Goal: Task Accomplishment & Management: Manage account settings

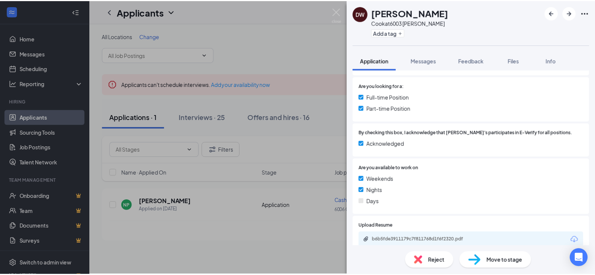
scroll to position [211, 0]
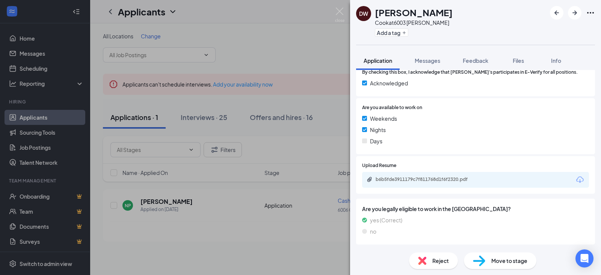
click at [309, 145] on div "DW [PERSON_NAME] [PERSON_NAME] at 6003 [PERSON_NAME] Add a tag Application Mess…" at bounding box center [300, 137] width 601 height 275
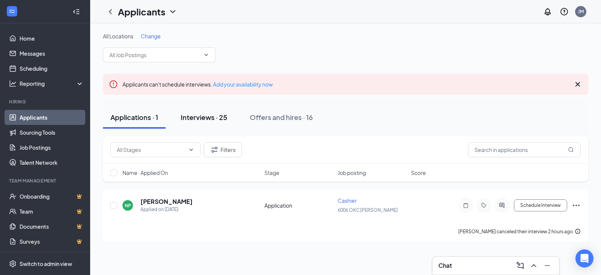
click at [202, 114] on div "Interviews · 25" at bounding box center [204, 116] width 47 height 9
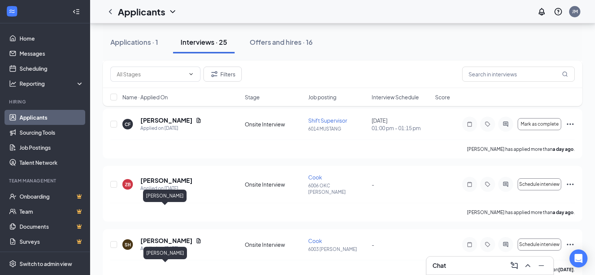
scroll to position [367, 0]
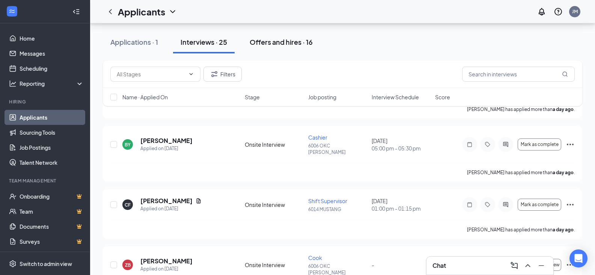
click at [266, 45] on div "Offers and hires · 16" at bounding box center [281, 41] width 63 height 9
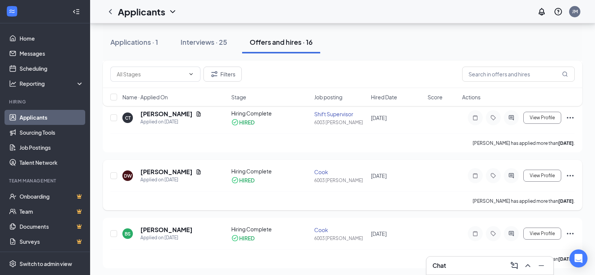
scroll to position [113, 0]
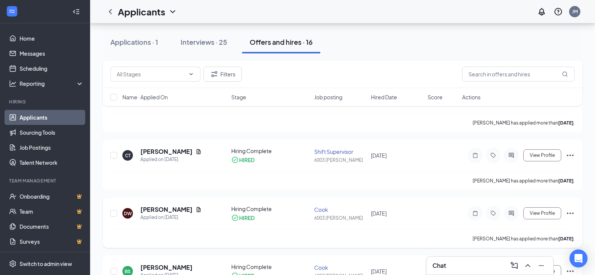
click at [566, 208] on icon "Ellipses" at bounding box center [570, 212] width 9 height 9
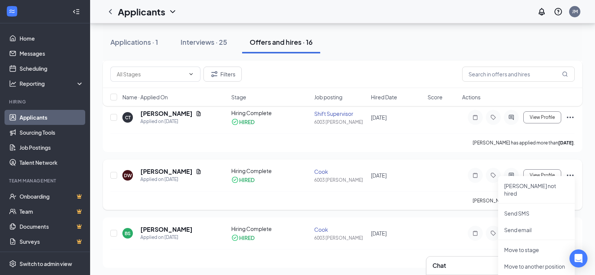
scroll to position [150, 0]
click at [272, 176] on div "HIRED" at bounding box center [270, 180] width 78 height 8
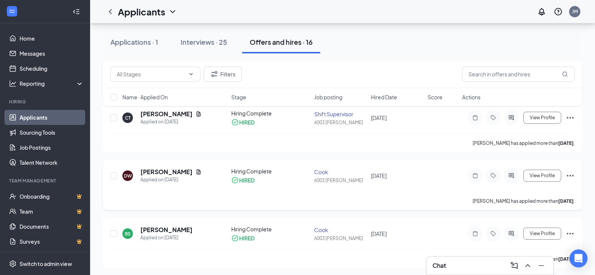
click at [568, 171] on icon "Ellipses" at bounding box center [570, 175] width 9 height 9
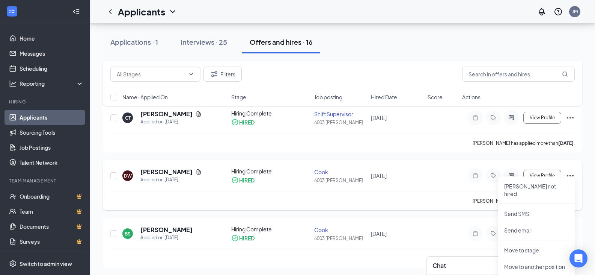
click at [361, 177] on div "6003 [PERSON_NAME]" at bounding box center [340, 180] width 52 height 6
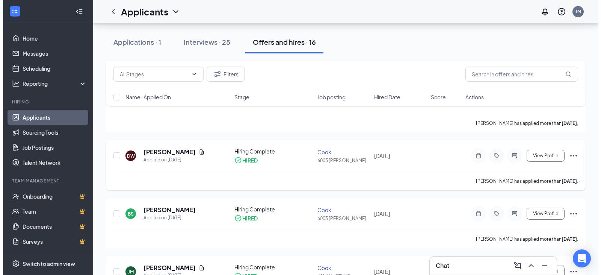
scroll to position [188, 0]
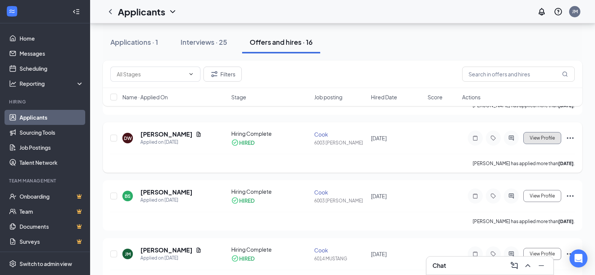
click at [546, 135] on span "View Profile" at bounding box center [542, 137] width 25 height 5
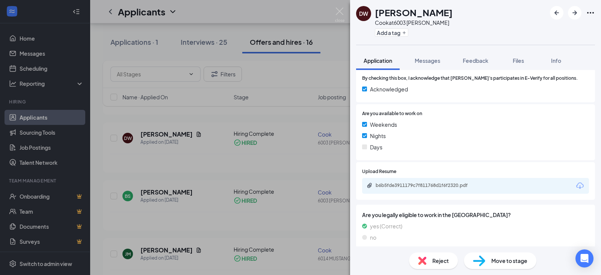
scroll to position [211, 0]
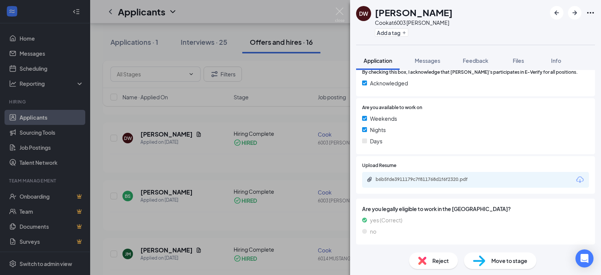
click at [306, 143] on div "DW [PERSON_NAME] [PERSON_NAME] at 6003 [PERSON_NAME] Add a tag Application Mess…" at bounding box center [300, 137] width 601 height 275
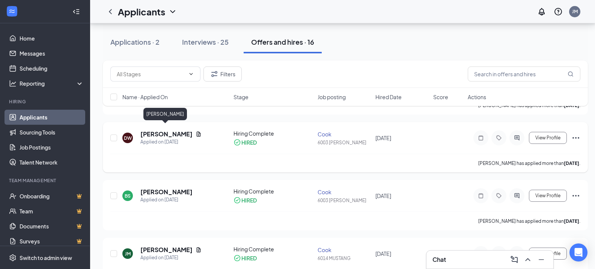
click at [178, 130] on h5 "[PERSON_NAME]" at bounding box center [166, 134] width 52 height 8
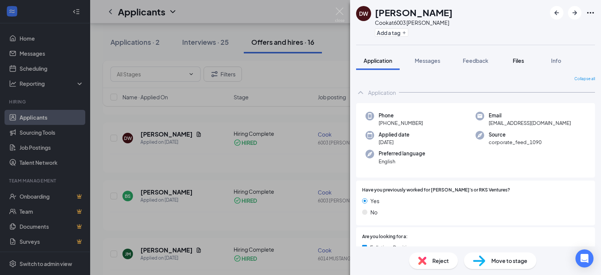
click at [527, 63] on button "Files" at bounding box center [518, 60] width 30 height 19
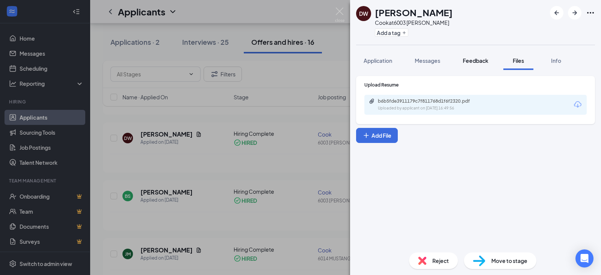
click at [473, 60] on span "Feedback" at bounding box center [476, 60] width 26 height 7
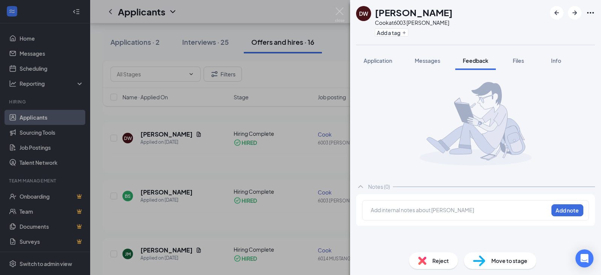
click at [430, 60] on span "Messages" at bounding box center [428, 60] width 26 height 7
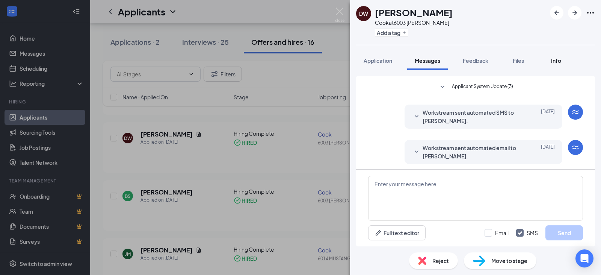
scroll to position [200, 0]
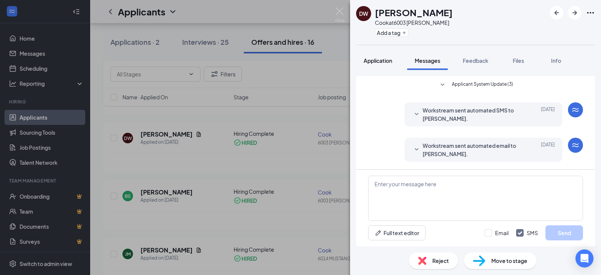
click at [379, 59] on span "Application" at bounding box center [378, 60] width 29 height 7
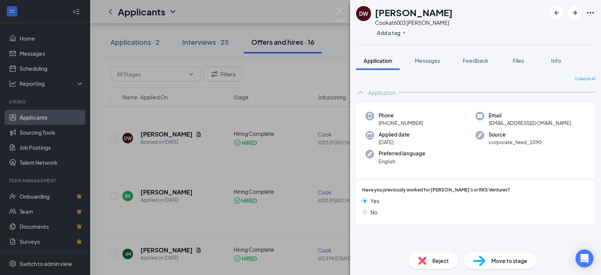
click at [283, 128] on div "DW [PERSON_NAME] [PERSON_NAME] at 6003 [PERSON_NAME] Add a tag Application Mess…" at bounding box center [300, 137] width 601 height 275
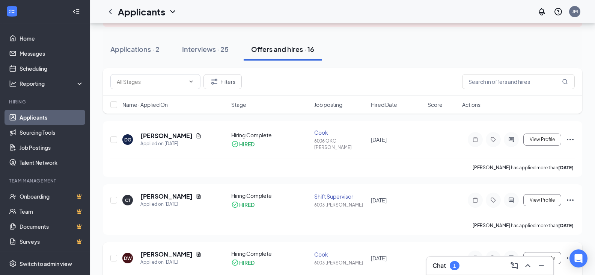
scroll to position [75, 0]
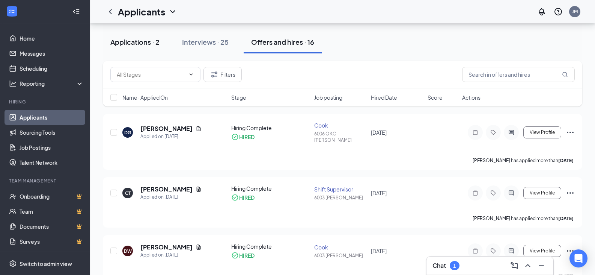
click at [142, 40] on div "Applications · 2" at bounding box center [134, 41] width 49 height 9
